Goal: Task Accomplishment & Management: Manage account settings

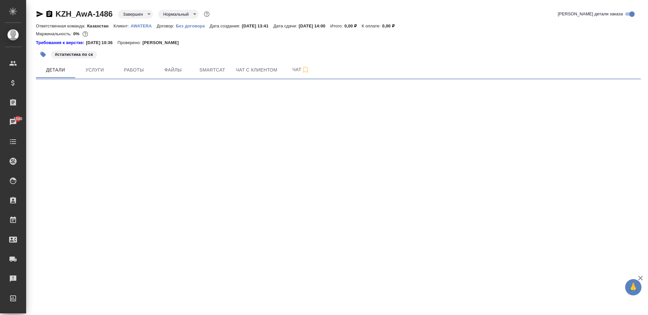
select select "RU"
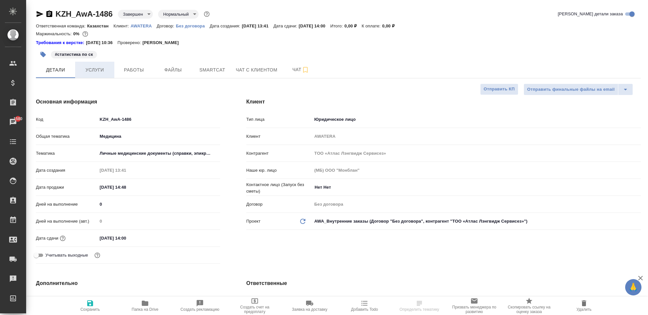
type textarea "x"
click at [95, 76] on button "Услуги" at bounding box center [94, 70] width 39 height 16
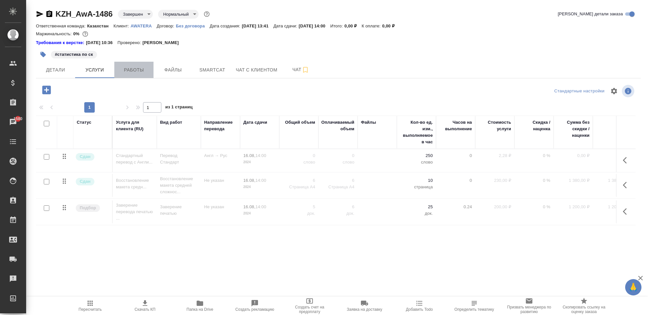
click at [118, 74] on button "Работы" at bounding box center [133, 70] width 39 height 16
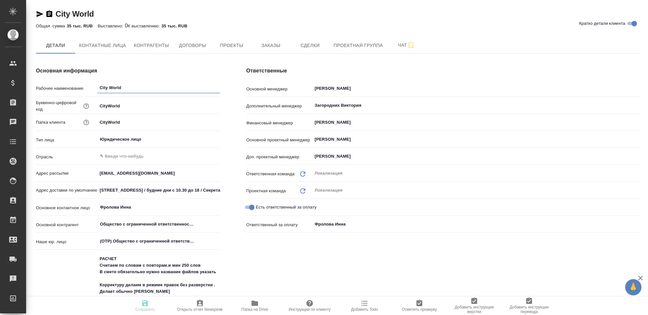
type input "Общество с ограниченной ответственностью «Медиа Групп»(ООО «Медиа Групп»)"
type textarea "x"
type input "Общество с ограниченной ответственностью «Медиа Групп»(ООО «Медиа Групп»)"
type textarea "x"
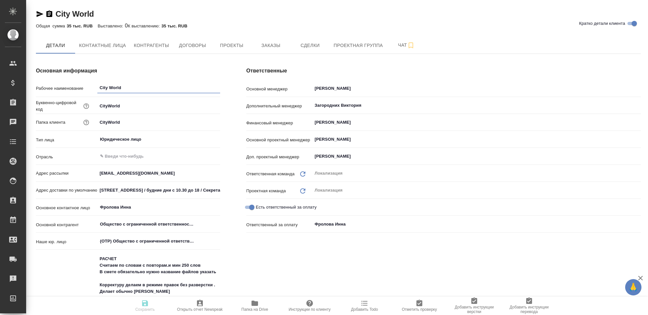
type textarea "x"
type input "Общество с ограниченной ответственностью «Медиа Групп»(ООО «Медиа Групп»)"
type textarea "x"
